Goal: Task Accomplishment & Management: Manage account settings

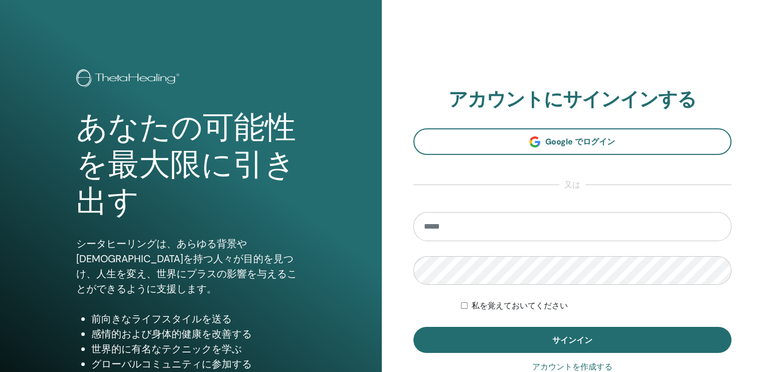
click at [487, 230] on input "email" at bounding box center [572, 226] width 318 height 29
type input "**********"
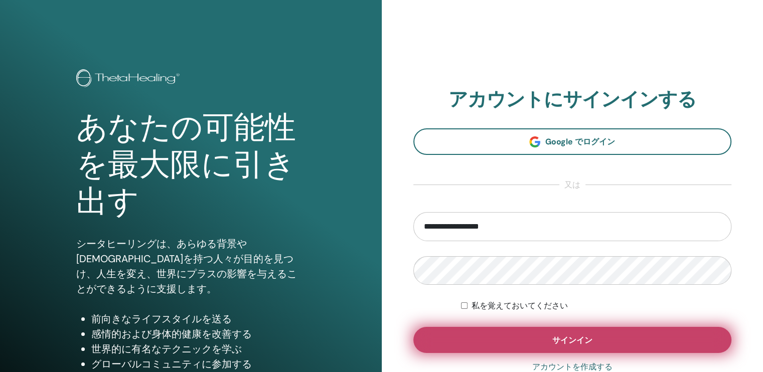
click at [535, 333] on button "サインイン" at bounding box center [572, 340] width 318 height 26
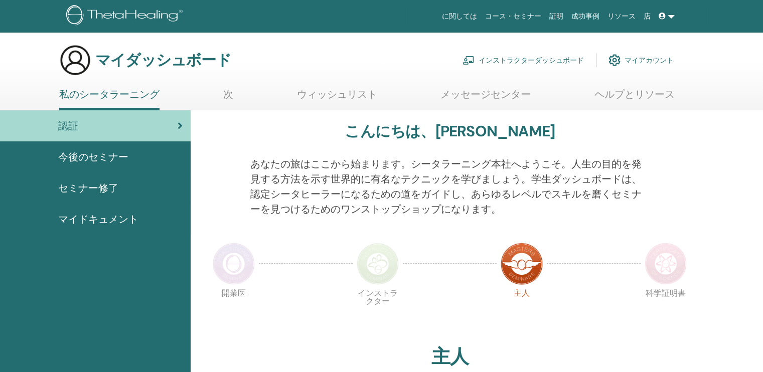
click at [536, 57] on font "インストラクターダッシュボード" at bounding box center [530, 60] width 105 height 9
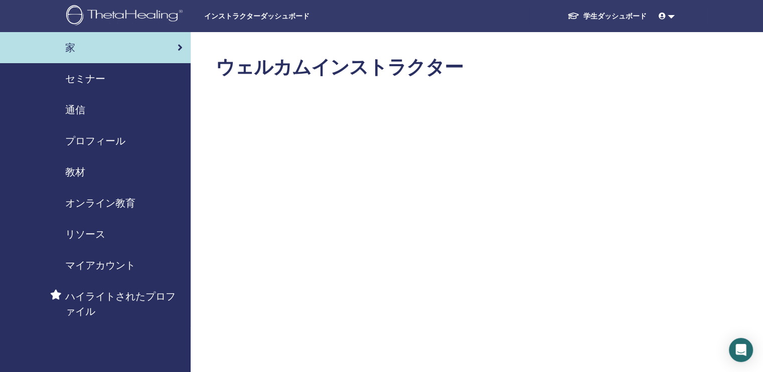
click at [86, 77] on span "セミナー" at bounding box center [85, 78] width 40 height 15
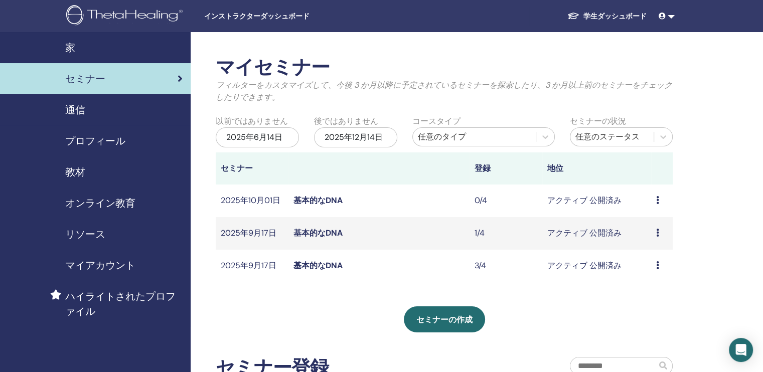
click at [670, 16] on link at bounding box center [666, 16] width 24 height 19
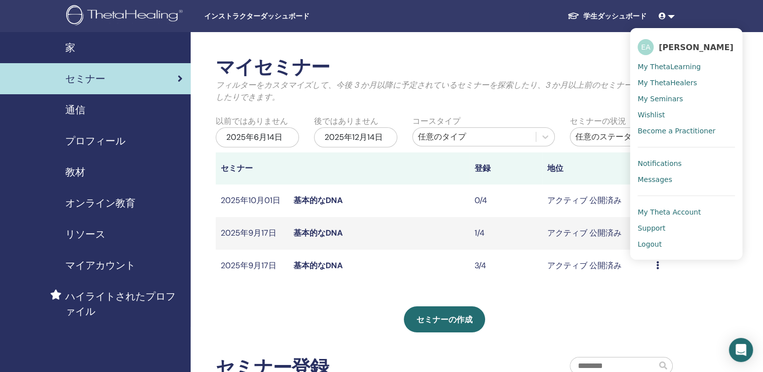
click at [646, 244] on span "Logout" at bounding box center [649, 244] width 24 height 9
